Goal: Task Accomplishment & Management: Complete application form

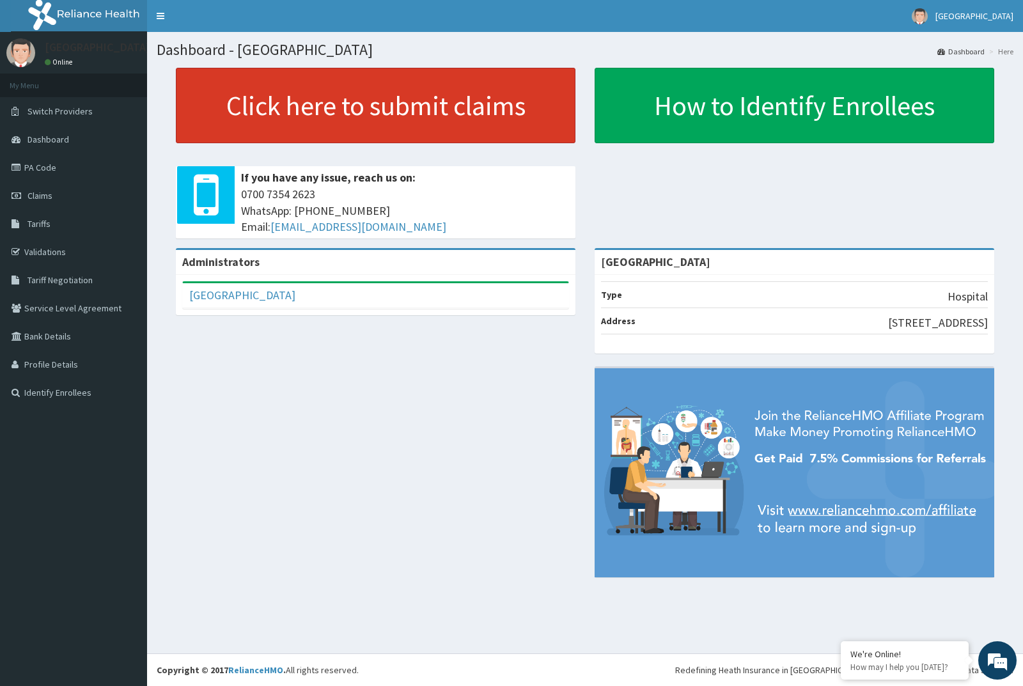
click at [361, 91] on link "Click here to submit claims" at bounding box center [375, 105] width 399 height 75
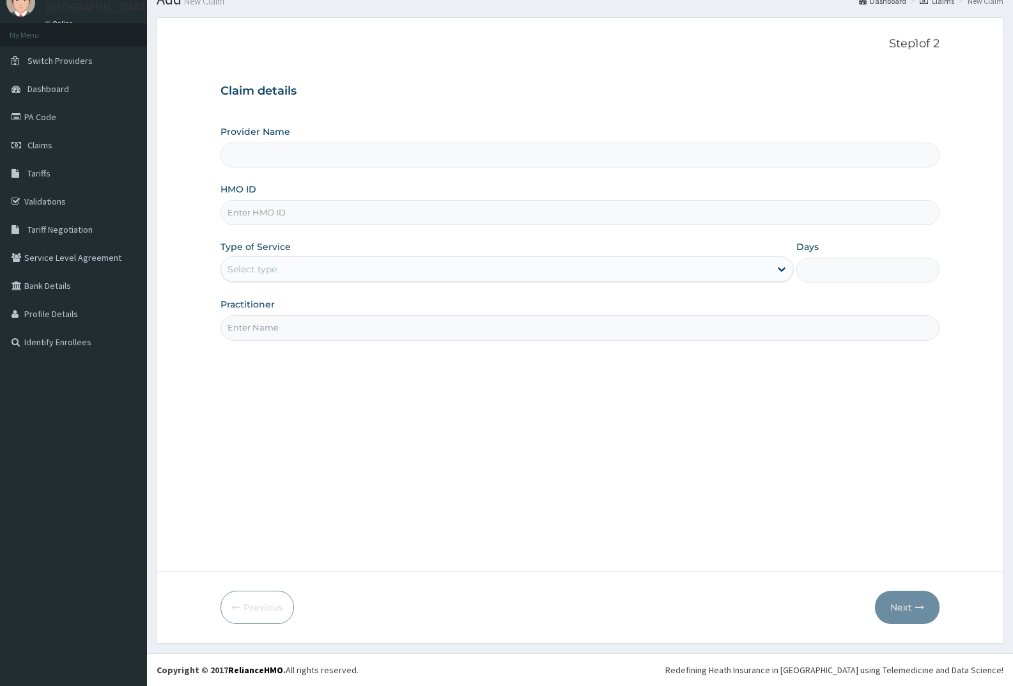
type input "[GEOGRAPHIC_DATA]"
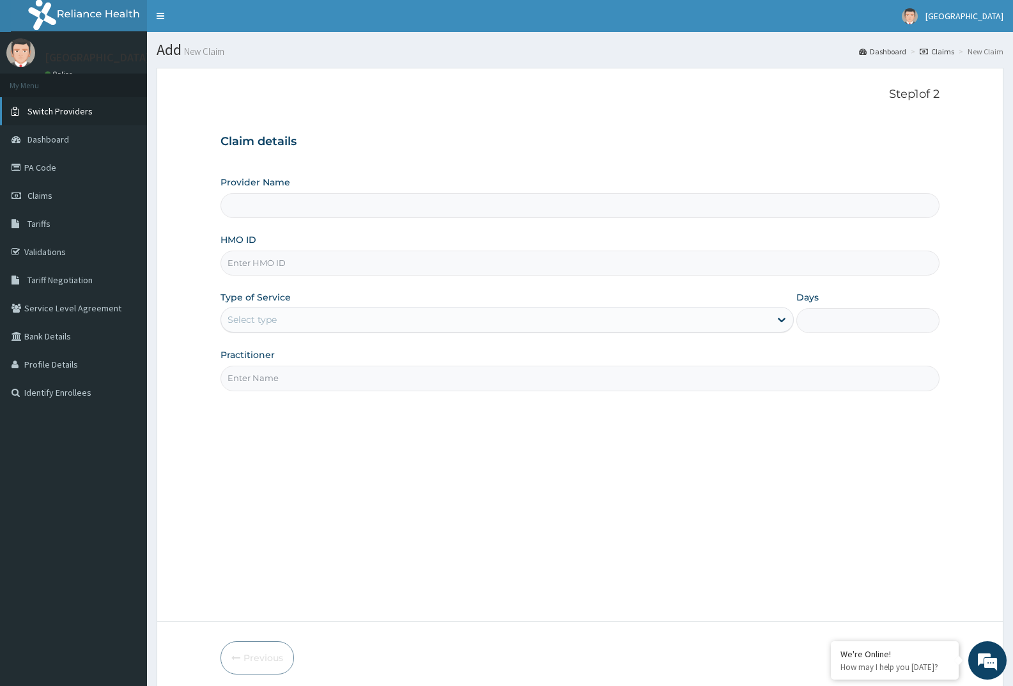
type input "[GEOGRAPHIC_DATA]"
click at [61, 137] on span "Dashboard" at bounding box center [48, 140] width 42 height 12
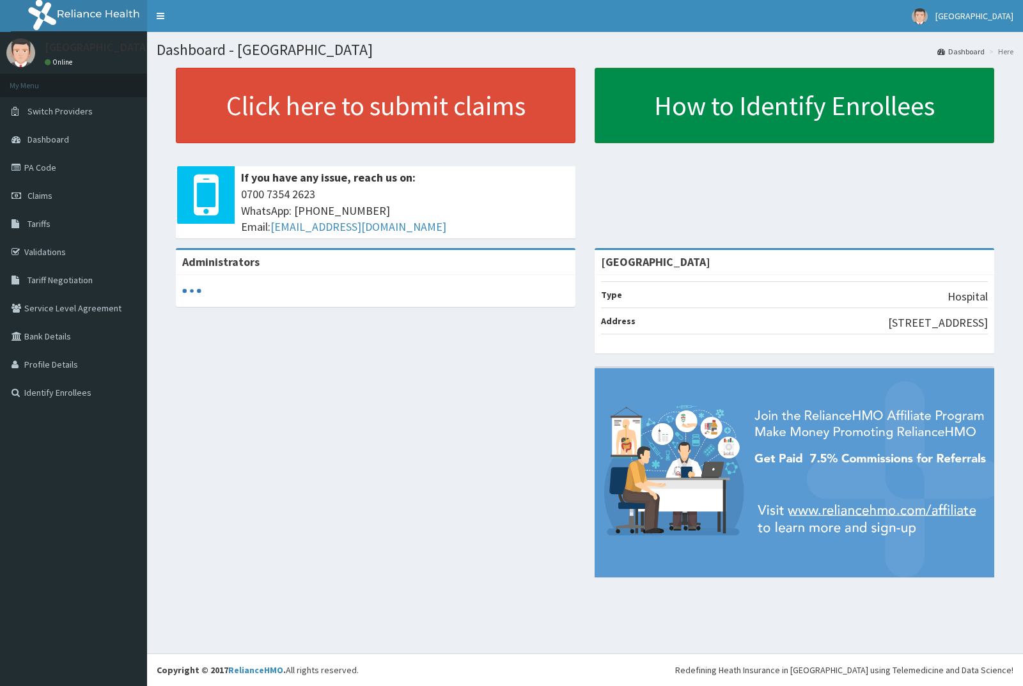
click at [699, 102] on link "How to Identify Enrollees" at bounding box center [793, 105] width 399 height 75
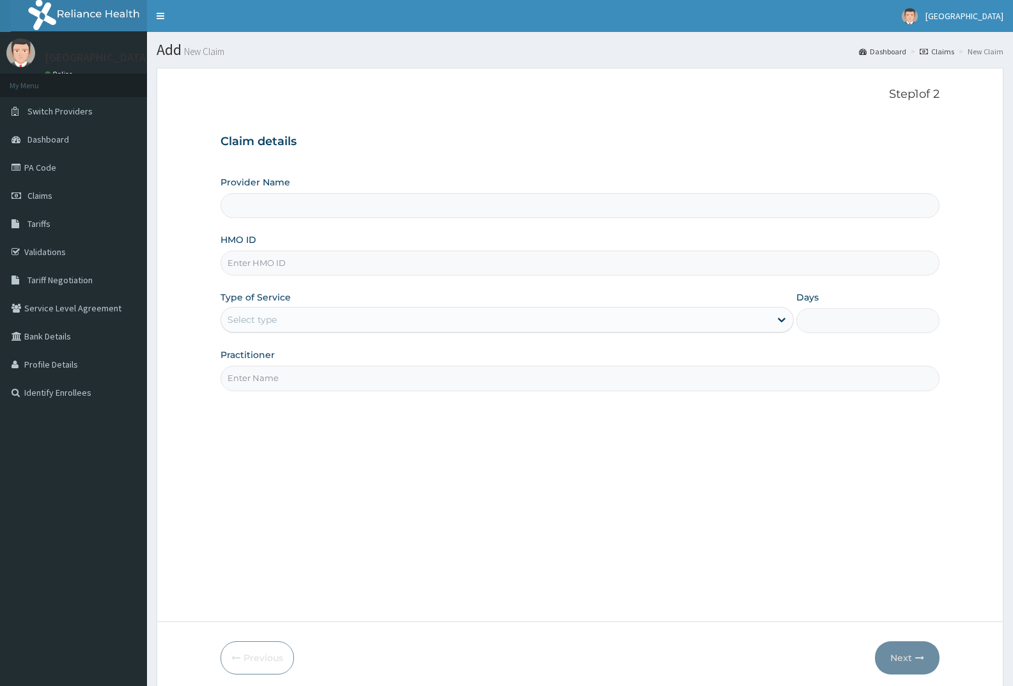
type input "[GEOGRAPHIC_DATA]"
